Goal: Communication & Community: Share content

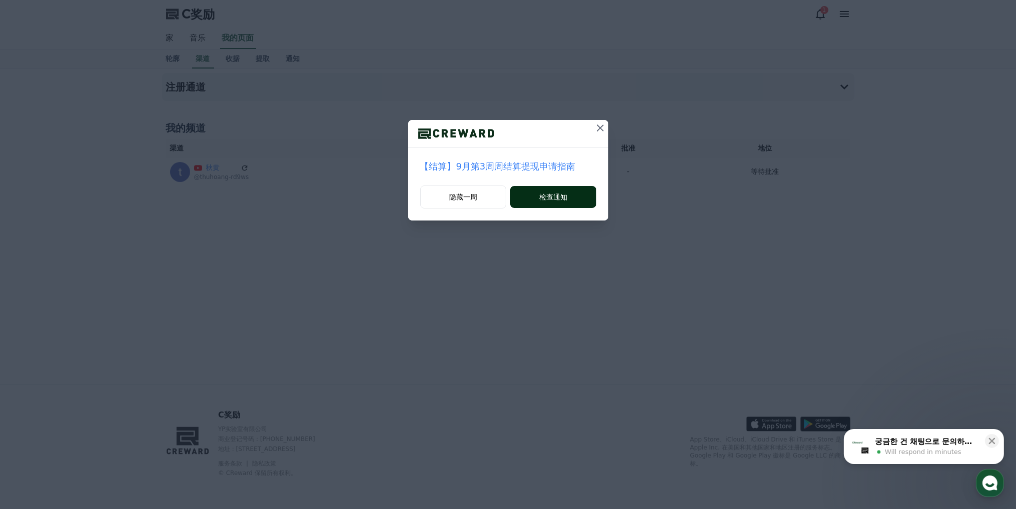
click at [544, 198] on font "检查通知" at bounding box center [553, 197] width 28 height 8
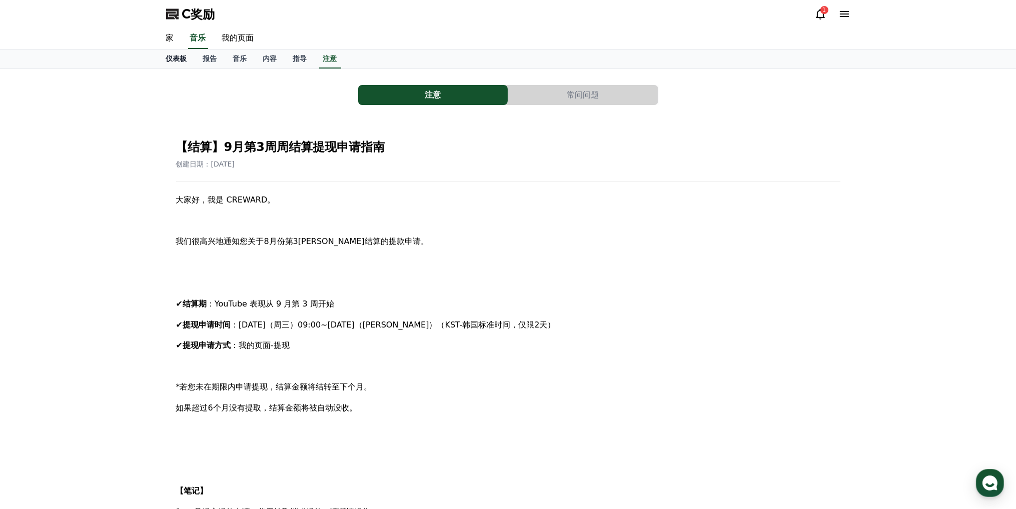
drag, startPoint x: 181, startPoint y: 57, endPoint x: 184, endPoint y: 61, distance: 5.3
click at [181, 57] on font "仪表板" at bounding box center [176, 59] width 21 height 8
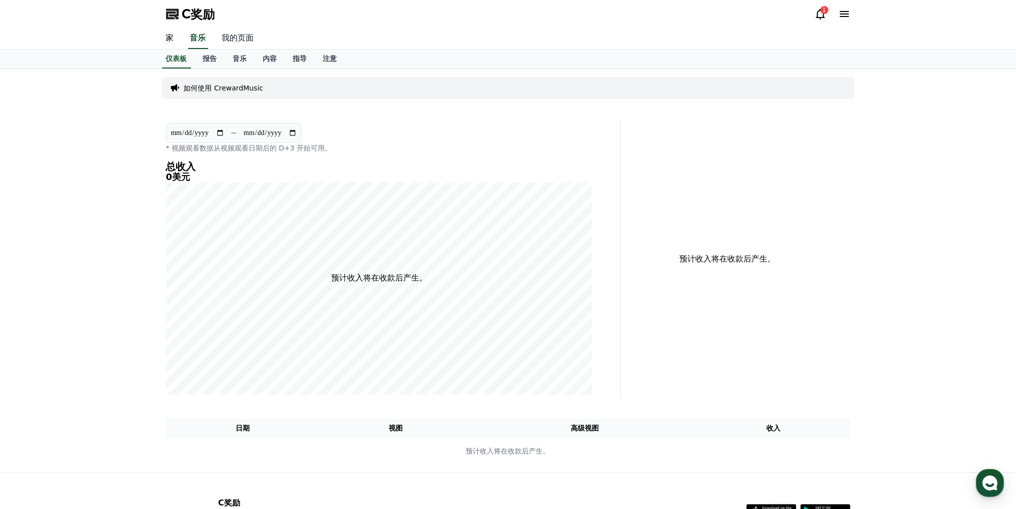
click at [239, 37] on font "我的页面" at bounding box center [238, 38] width 32 height 10
select select "**********"
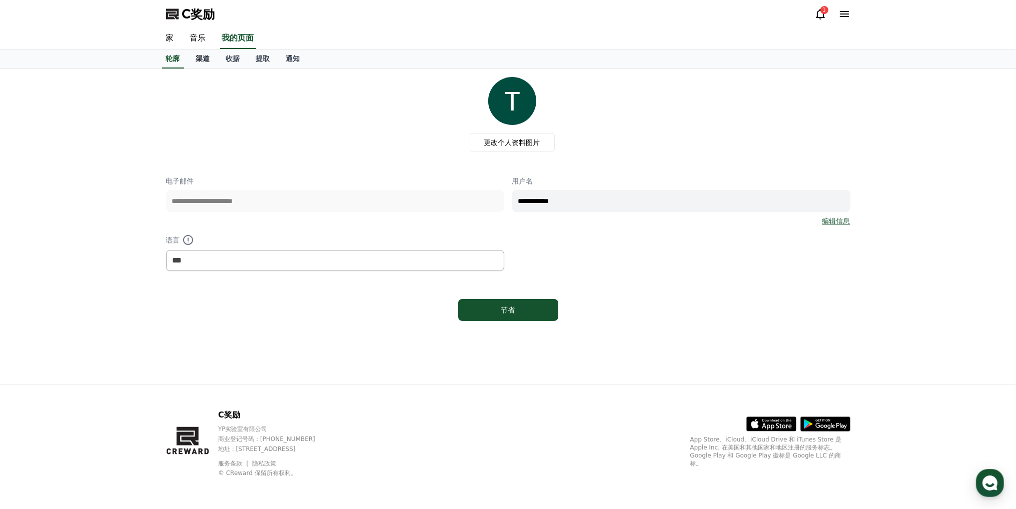
click at [208, 61] on font "渠道" at bounding box center [203, 59] width 14 height 8
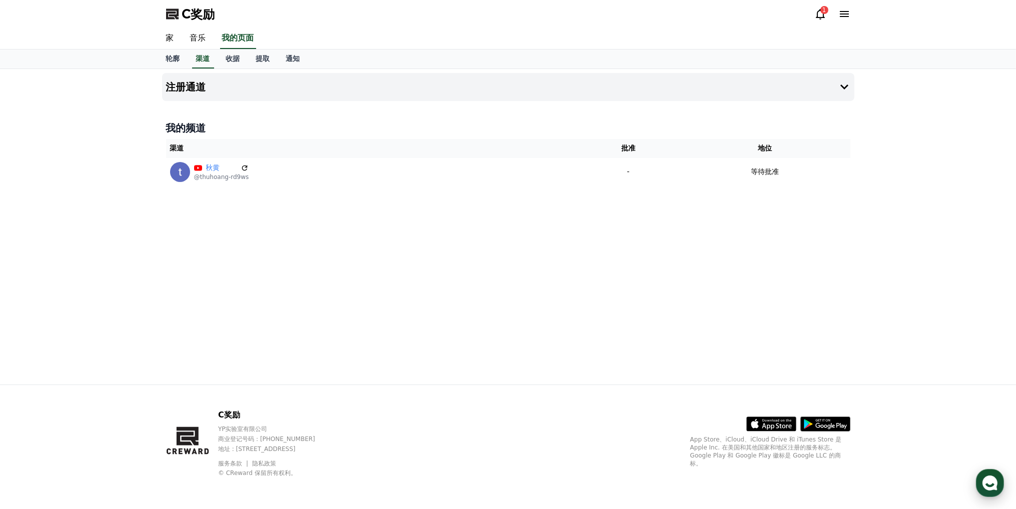
click at [993, 485] on icon "button" at bounding box center [990, 483] width 18 height 18
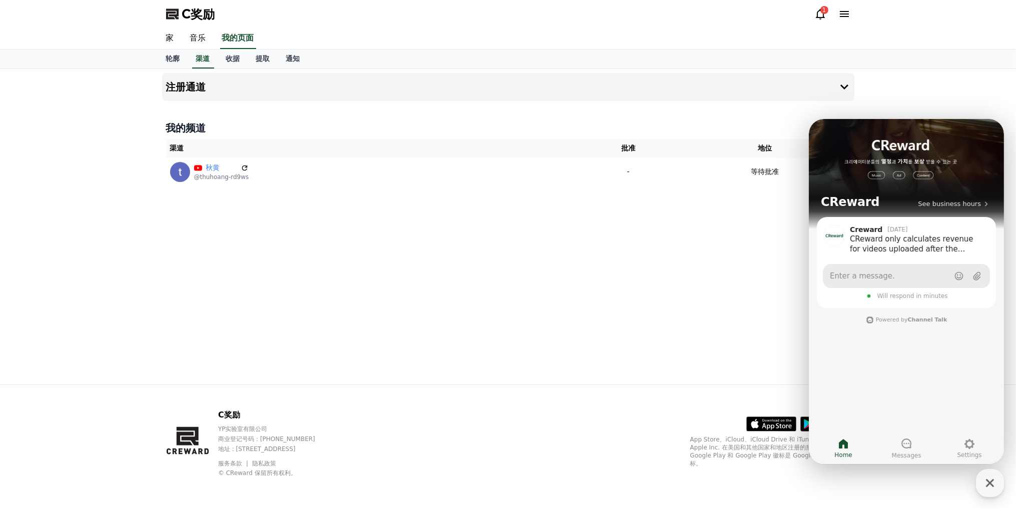
click at [886, 279] on link "Enter a message." at bounding box center [905, 276] width 167 height 24
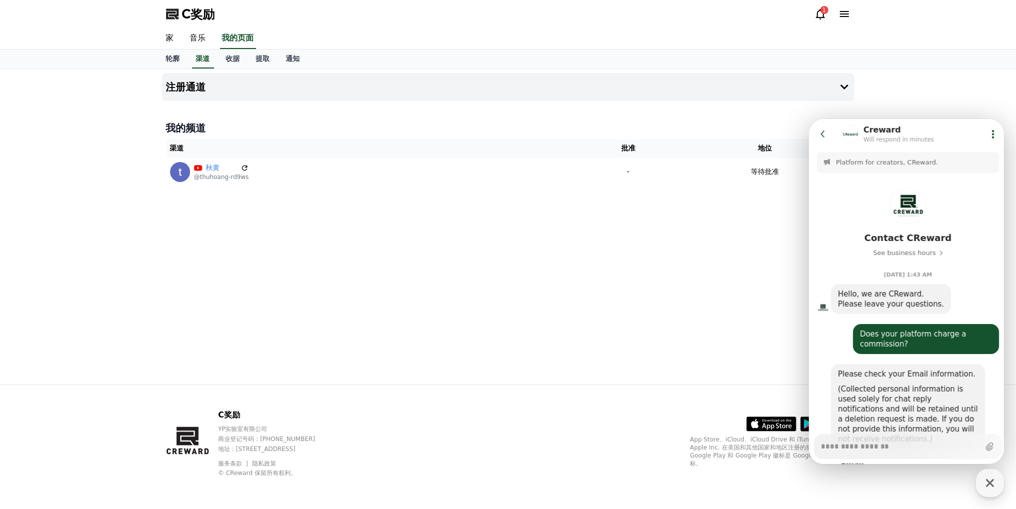
scroll to position [788, 0]
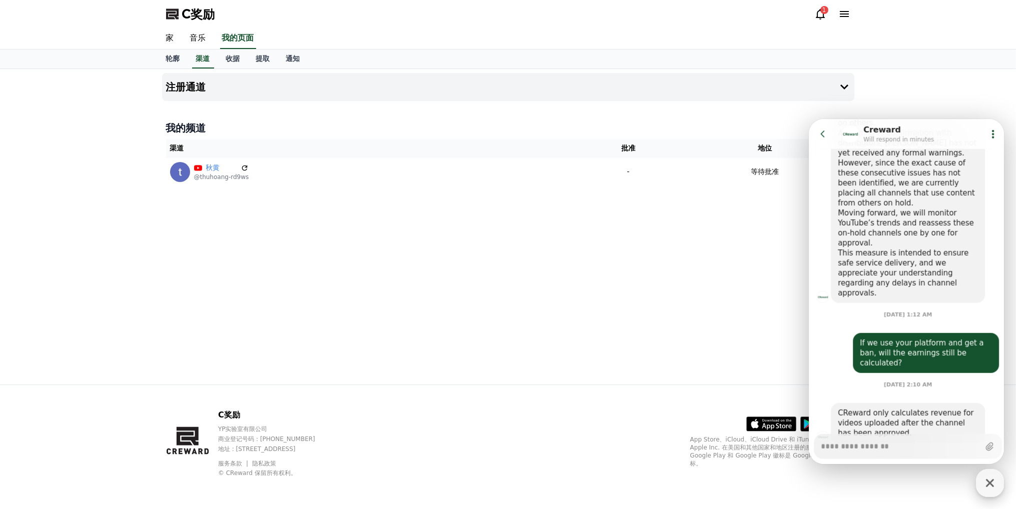
click at [989, 484] on icon "button" at bounding box center [990, 483] width 8 height 8
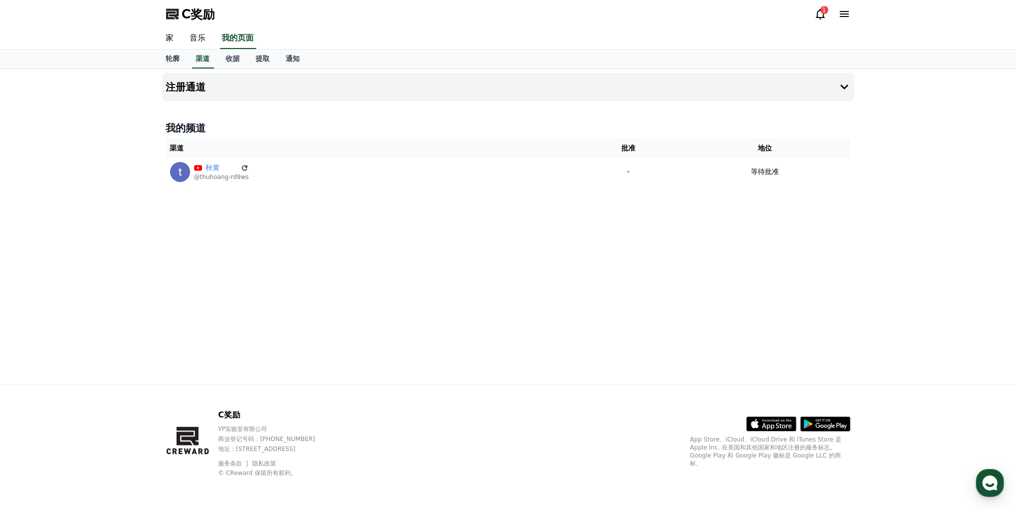
type textarea "*"
